Goal: Task Accomplishment & Management: Use online tool/utility

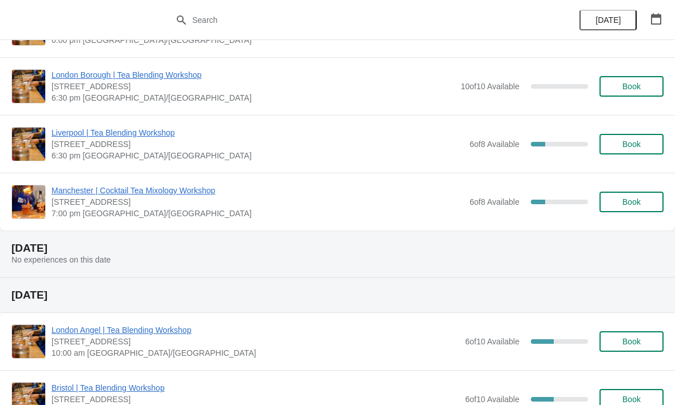
scroll to position [116, 0]
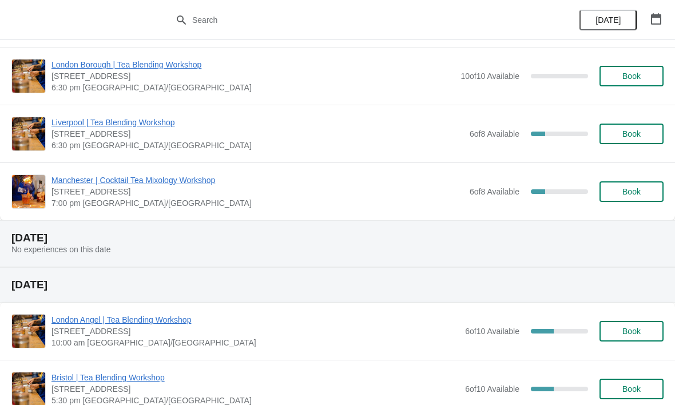
click at [168, 178] on span "Manchester | Cocktail Tea Mixology Workshop" at bounding box center [257, 180] width 413 height 11
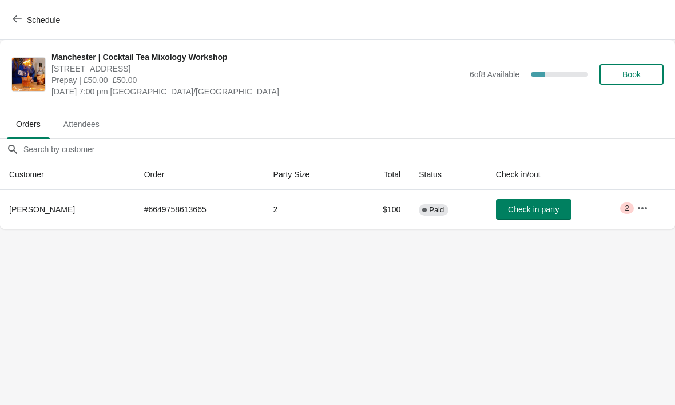
click at [637, 203] on icon "button" at bounding box center [642, 208] width 11 height 11
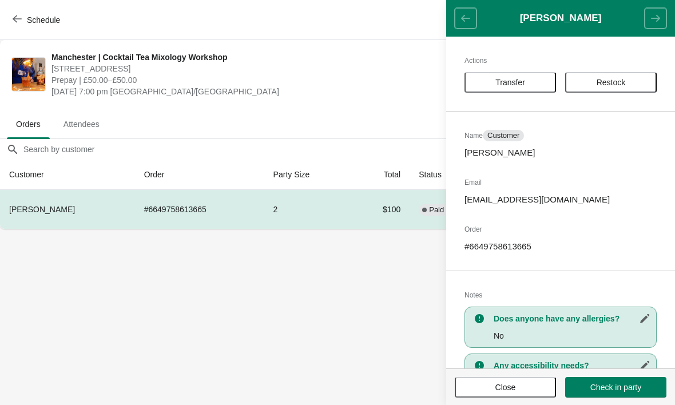
click at [649, 35] on header "Joseph Tummon" at bounding box center [560, 18] width 229 height 37
click at [239, 324] on body "Schedule Manchester | Cocktail Tea Mixology Workshop 57 Church Street, Manchest…" at bounding box center [337, 202] width 675 height 405
click at [271, 210] on td "2" at bounding box center [308, 209] width 88 height 39
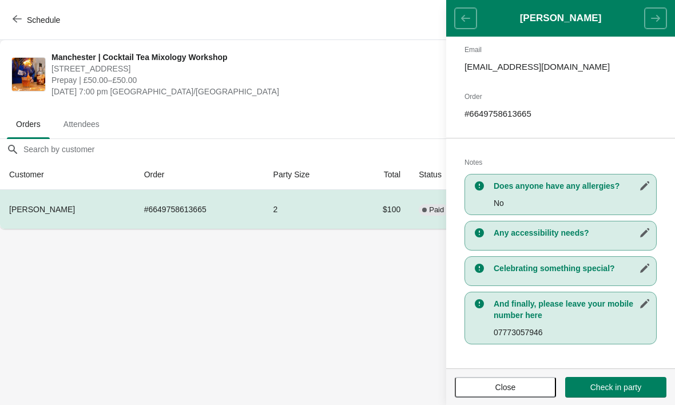
scroll to position [133, 0]
click at [504, 391] on span "Close" at bounding box center [505, 387] width 21 height 9
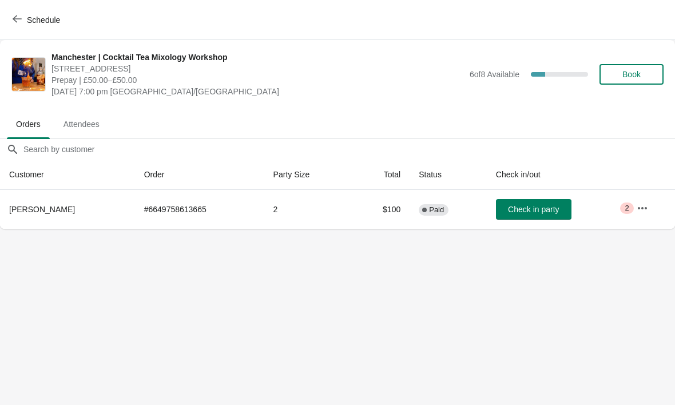
click at [14, 27] on button "Schedule" at bounding box center [38, 20] width 64 height 21
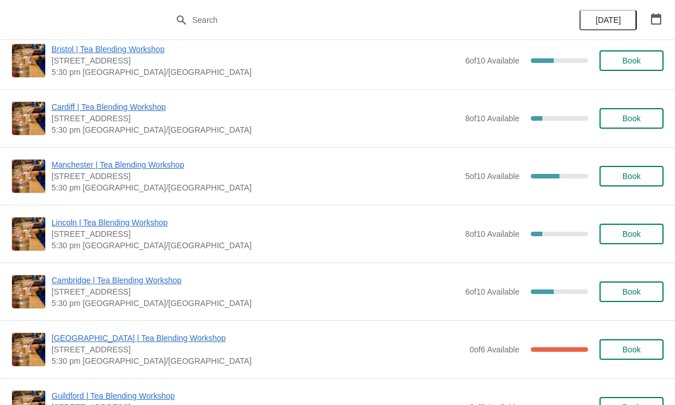
scroll to position [447, 0]
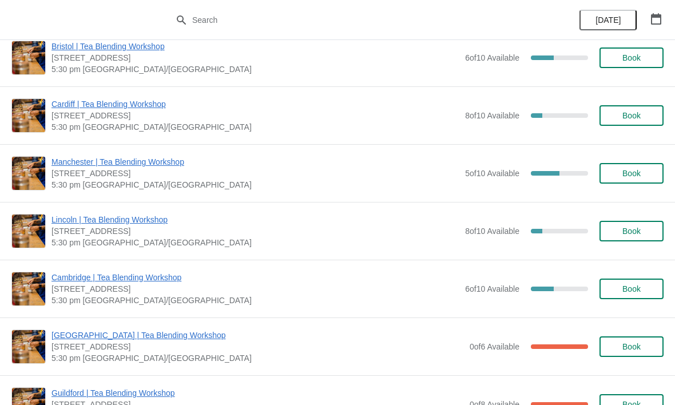
click at [164, 153] on div "Manchester | Tea Blending Workshop 57 Church St, Manchester, M4 1PD 5:30 pm Eur…" at bounding box center [337, 173] width 675 height 58
click at [161, 158] on span "Manchester | Tea Blending Workshop" at bounding box center [255, 161] width 408 height 11
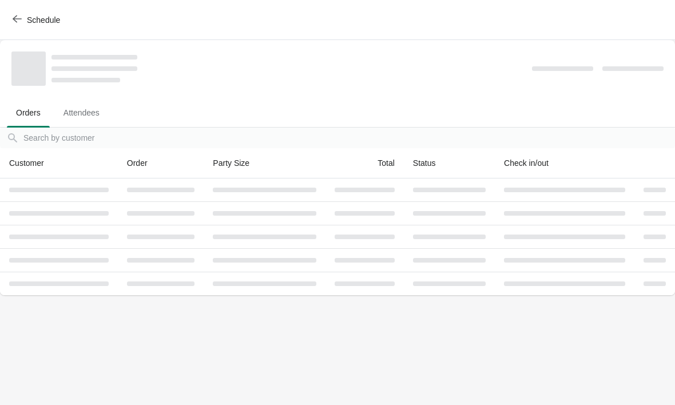
scroll to position [0, 0]
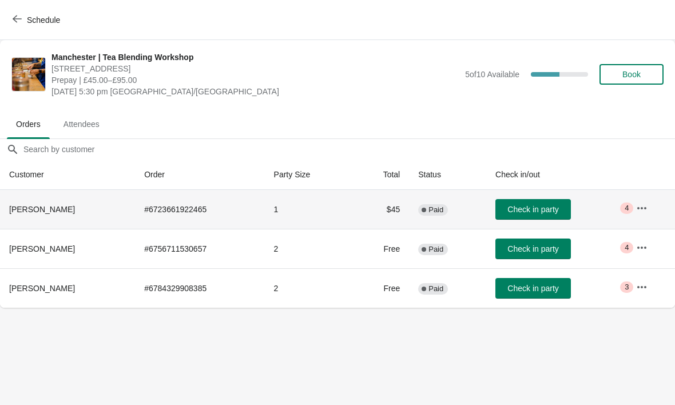
click at [104, 212] on th "Elisabeth Muller" at bounding box center [67, 209] width 135 height 39
click at [645, 217] on button "button" at bounding box center [642, 208] width 21 height 21
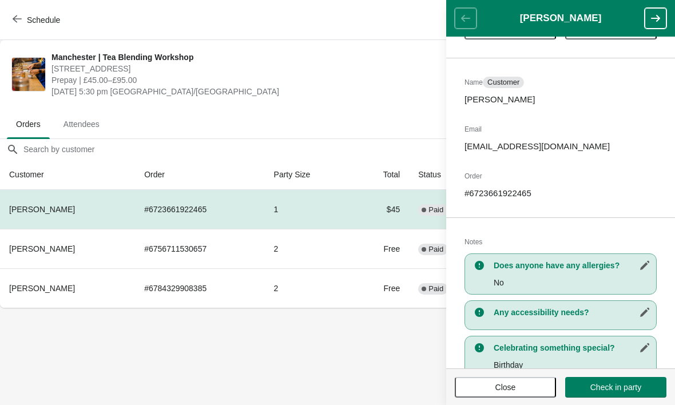
scroll to position [58, 0]
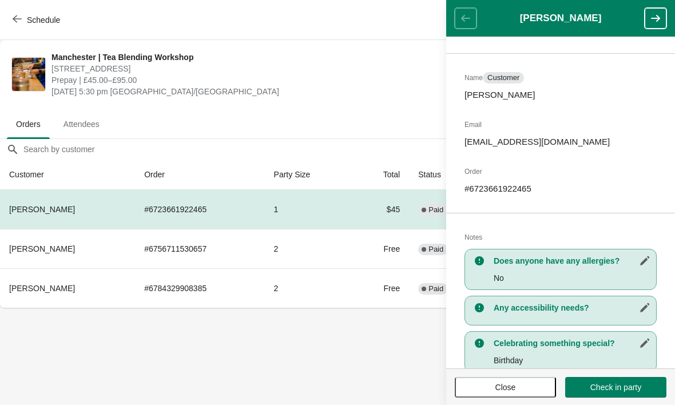
click at [648, 18] on button "button" at bounding box center [656, 18] width 22 height 21
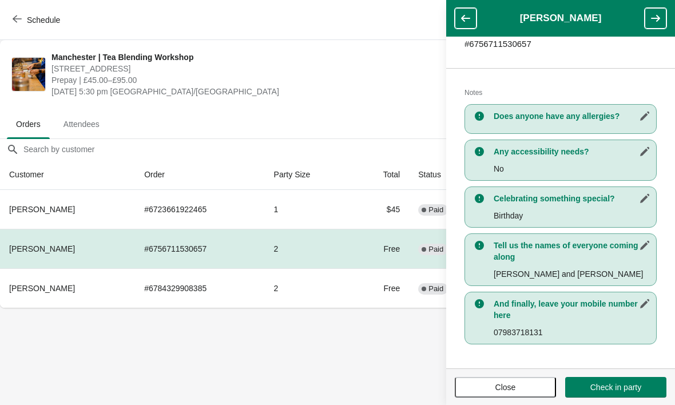
scroll to position [203, 0]
click at [475, 15] on button "button" at bounding box center [466, 18] width 22 height 21
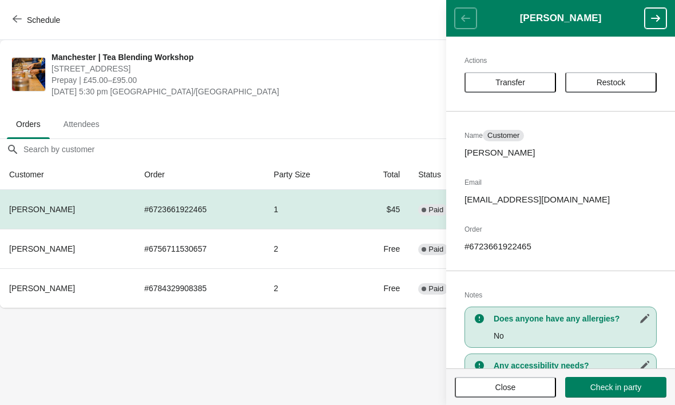
click at [653, 28] on button "button" at bounding box center [656, 18] width 22 height 21
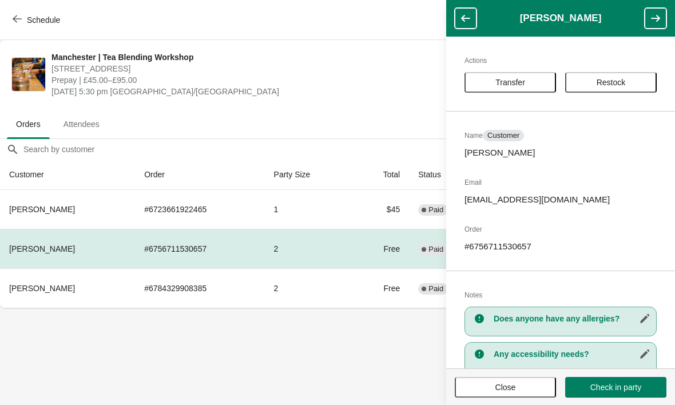
click at [649, 27] on button "button" at bounding box center [656, 18] width 22 height 21
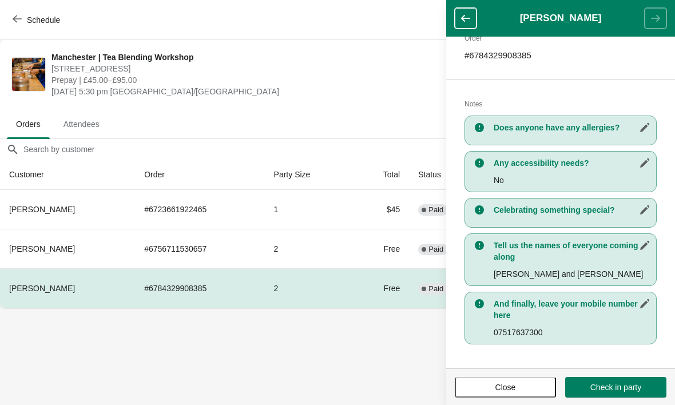
scroll to position [191, 0]
click at [518, 394] on button "Close" at bounding box center [505, 387] width 101 height 21
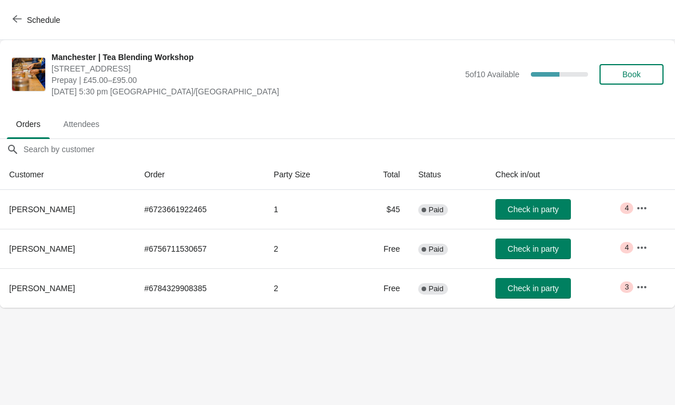
click at [28, 11] on button "Schedule" at bounding box center [38, 20] width 64 height 21
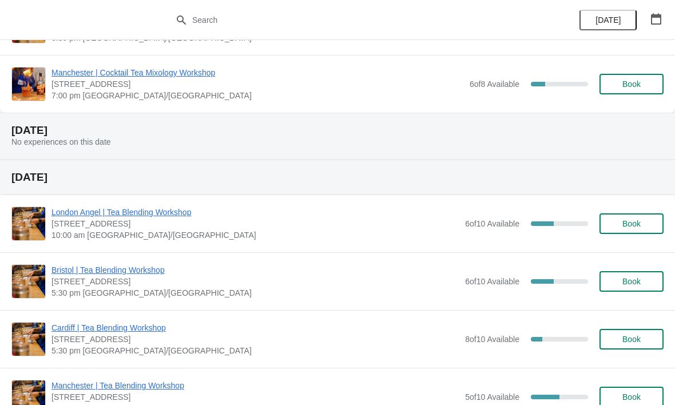
scroll to position [239, 0]
